Goal: Navigation & Orientation: Find specific page/section

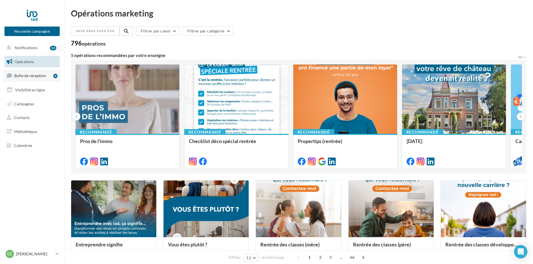
click at [38, 78] on span "Boîte de réception" at bounding box center [30, 75] width 32 height 5
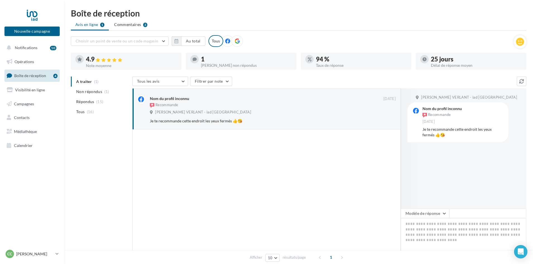
click at [85, 80] on ul "A traiter (1) Non répondus (1) Répondus (15) Tous (16)" at bounding box center [100, 96] width 59 height 40
click at [92, 103] on span "Répondus" at bounding box center [85, 102] width 18 height 6
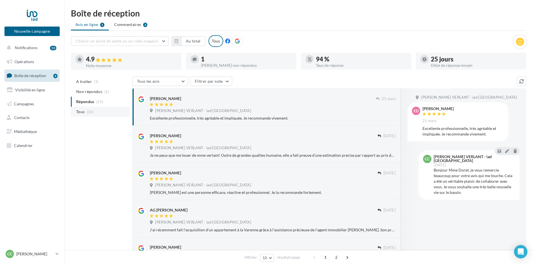
click at [79, 110] on span "Tous" at bounding box center [80, 112] width 8 height 6
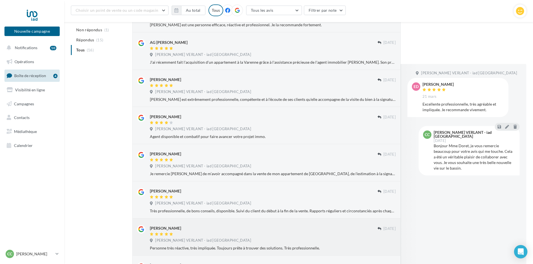
scroll to position [240, 0]
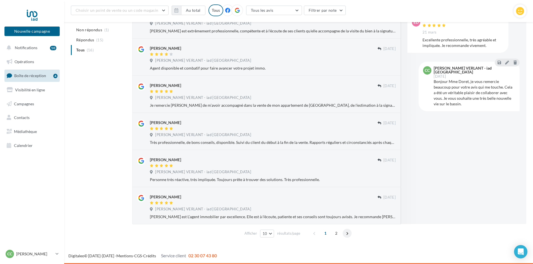
click at [346, 233] on span at bounding box center [347, 232] width 9 height 9
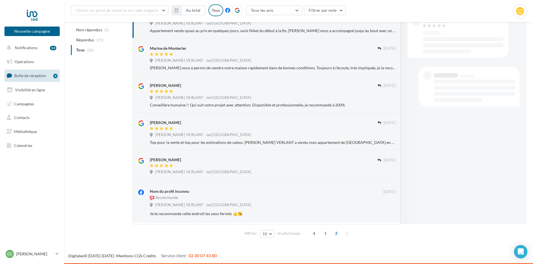
scroll to position [93, 0]
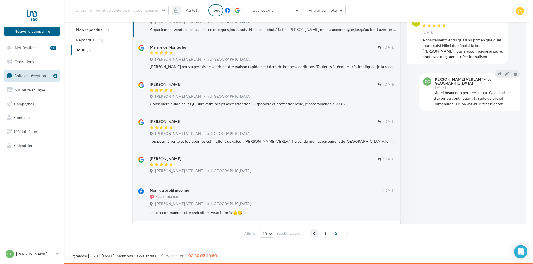
click at [315, 234] on span at bounding box center [314, 232] width 9 height 9
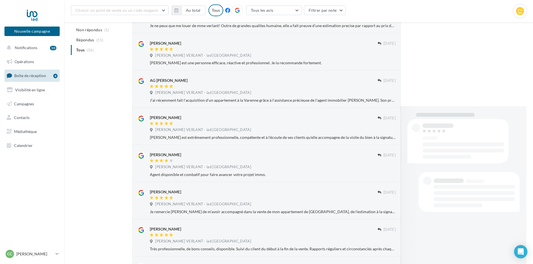
scroll to position [240, 0]
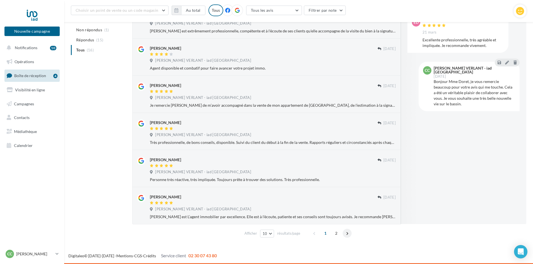
click at [346, 234] on span at bounding box center [347, 232] width 9 height 9
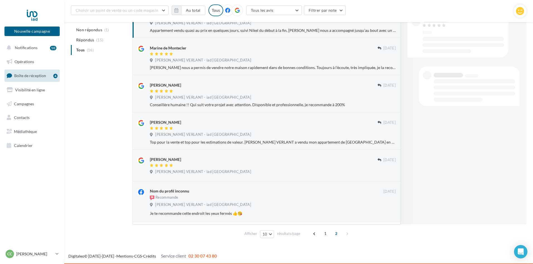
scroll to position [93, 0]
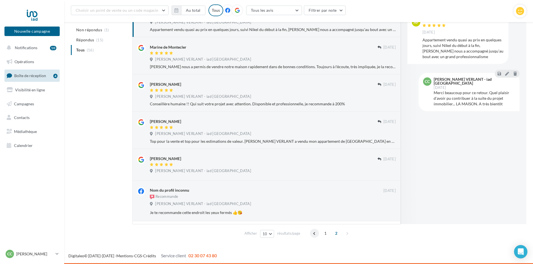
click at [313, 233] on span at bounding box center [314, 232] width 9 height 9
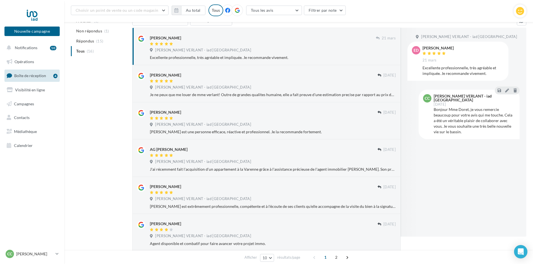
scroll to position [0, 0]
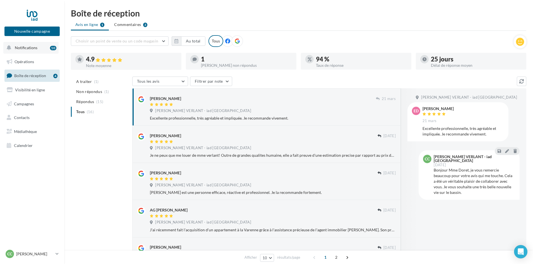
click at [25, 49] on span "Notifications" at bounding box center [26, 47] width 23 height 5
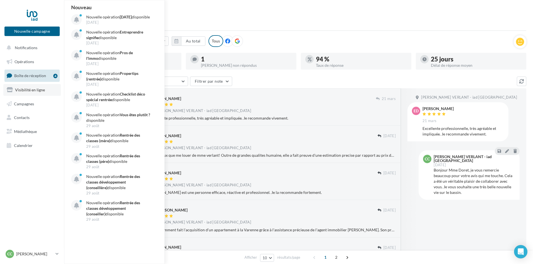
click at [27, 91] on span "Visibilité en ligne" at bounding box center [30, 89] width 30 height 5
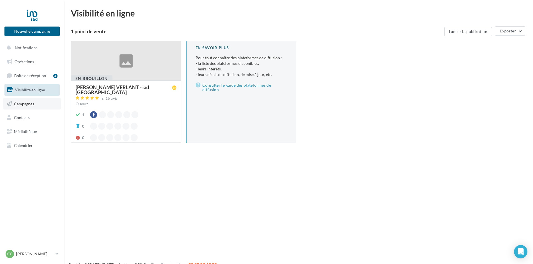
click at [25, 103] on span "Campagnes" at bounding box center [24, 103] width 20 height 5
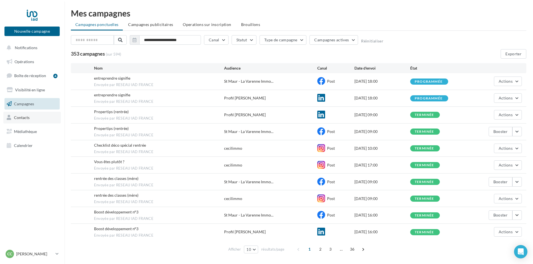
click at [21, 119] on span "Contacts" at bounding box center [22, 117] width 16 height 5
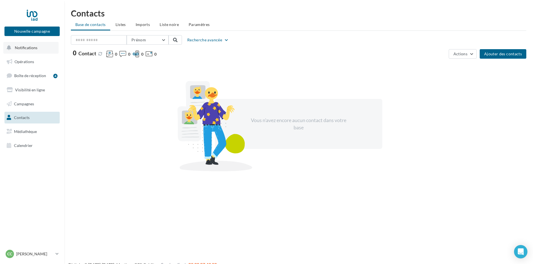
click at [31, 47] on span "Notifications" at bounding box center [26, 47] width 23 height 5
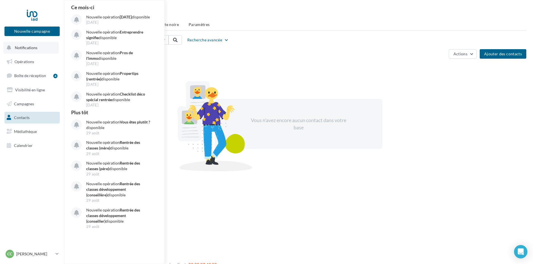
click at [31, 47] on span "Notifications" at bounding box center [26, 47] width 23 height 5
